Goal: Find specific page/section: Find specific page/section

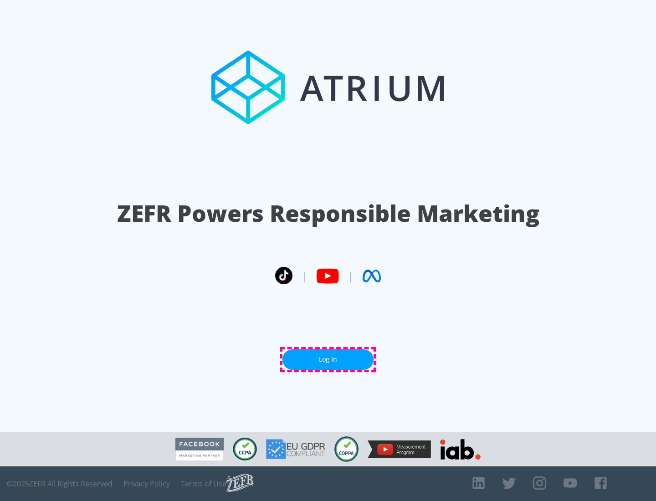
click at [328, 360] on link "Log In" at bounding box center [328, 359] width 91 height 21
